Goal: Navigation & Orientation: Find specific page/section

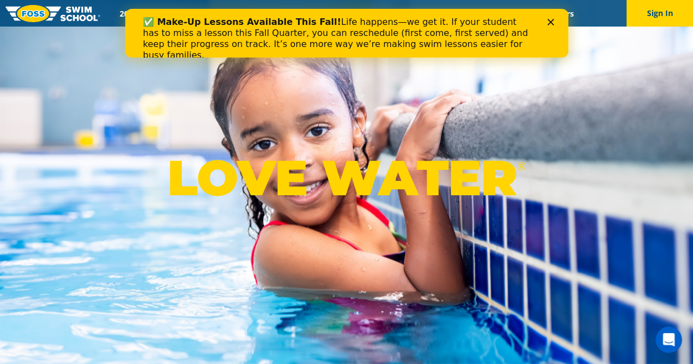
click at [546, 23] on div "✅ Make-Up Lessons Available This Fall! Life happens—we get it. If your student …" at bounding box center [346, 38] width 408 height 51
click at [551, 23] on polygon "Close" at bounding box center [550, 22] width 7 height 7
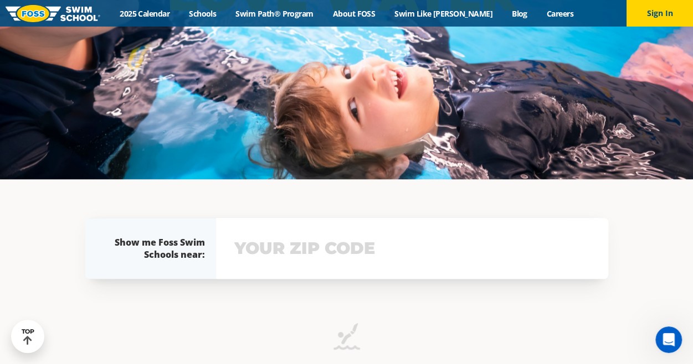
click at [425, 258] on input "text" at bounding box center [412, 249] width 361 height 32
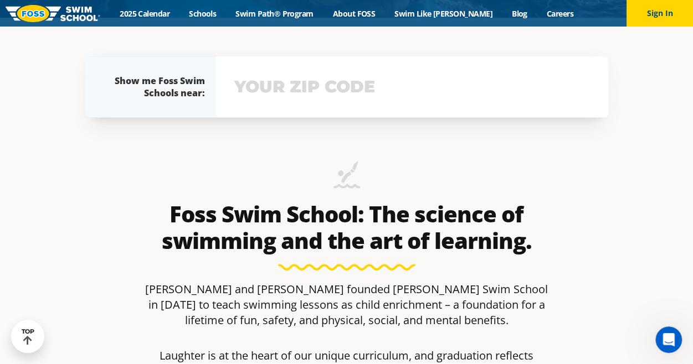
scroll to position [348, 0]
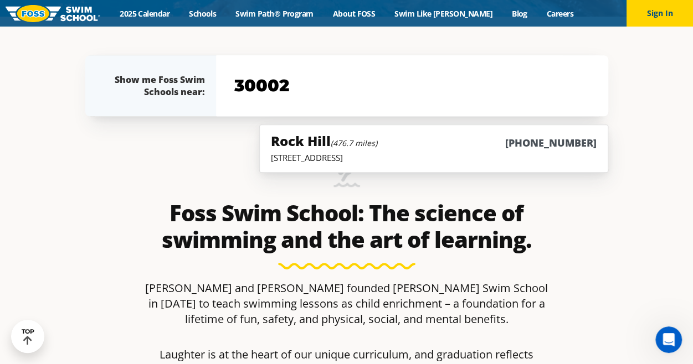
type input "30002"
click at [661, 168] on section "Foss Swim School: The science of swimming and the art of learning. Jon and Susa…" at bounding box center [346, 274] width 665 height 304
click at [440, 147] on div "Rock Hill (476.7 miles) (314) 720-6500" at bounding box center [433, 142] width 325 height 20
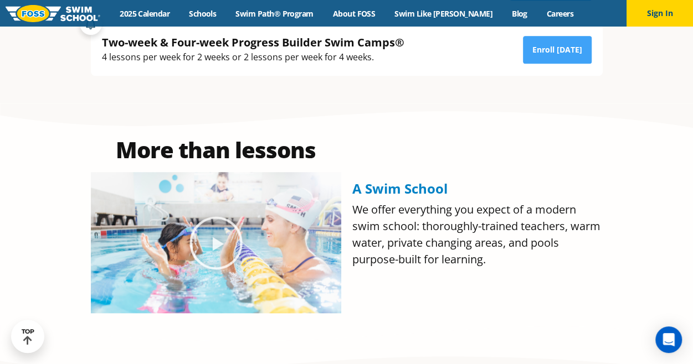
scroll to position [387, 0]
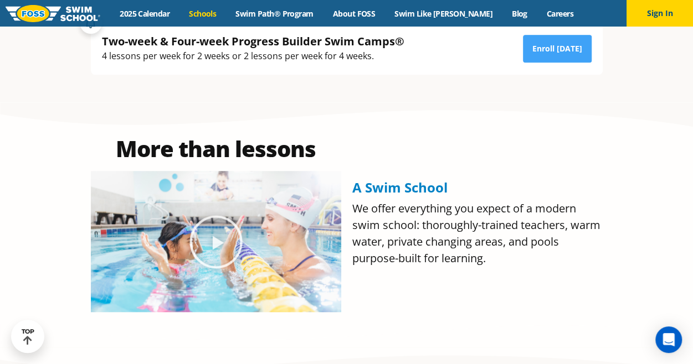
click at [225, 11] on link "Schools" at bounding box center [202, 13] width 47 height 11
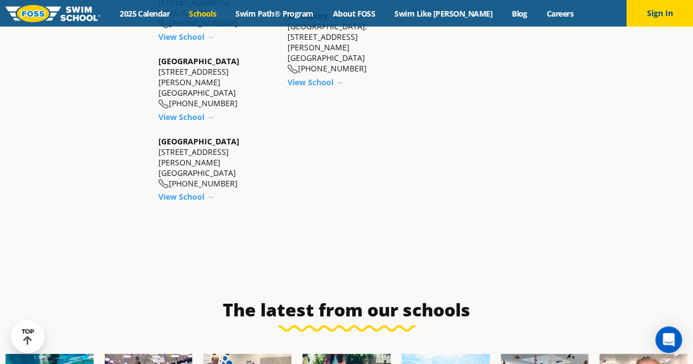
scroll to position [1224, 0]
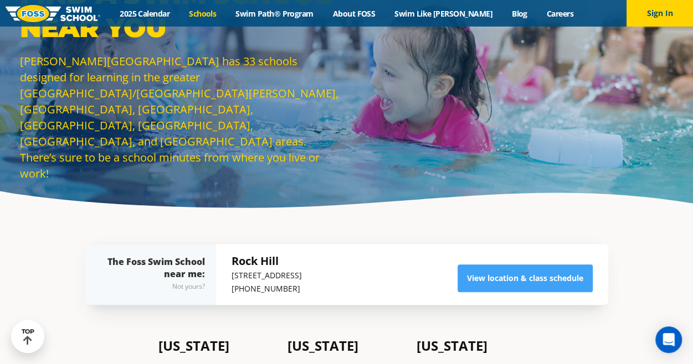
scroll to position [0, 0]
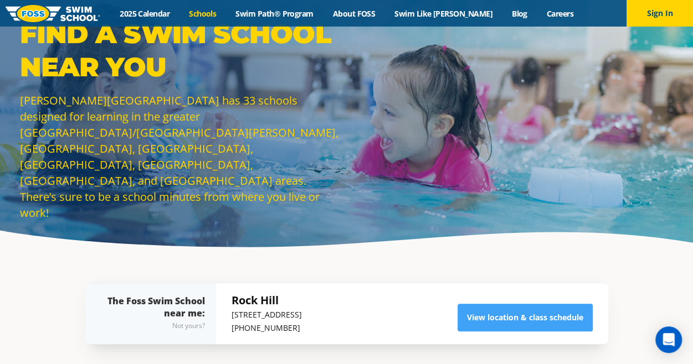
click at [22, 245] on section "Find a Swim School Near You [PERSON_NAME][GEOGRAPHIC_DATA] has 33 schools desig…" at bounding box center [346, 141] width 693 height 229
click at [550, 14] on link "Careers" at bounding box center [560, 13] width 46 height 11
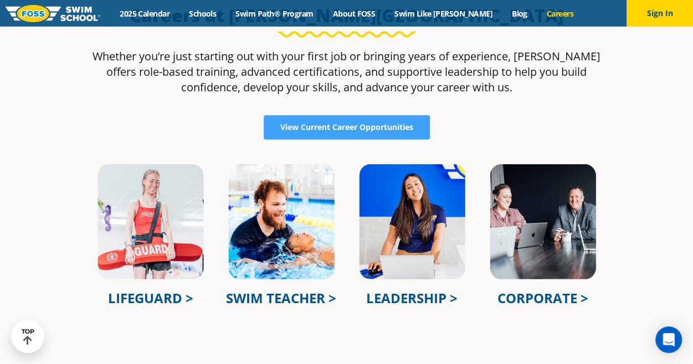
scroll to position [319, 0]
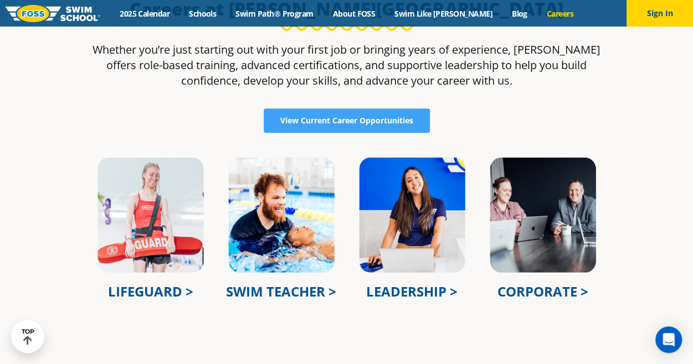
click at [253, 208] on img at bounding box center [281, 215] width 109 height 118
